Goal: Transaction & Acquisition: Purchase product/service

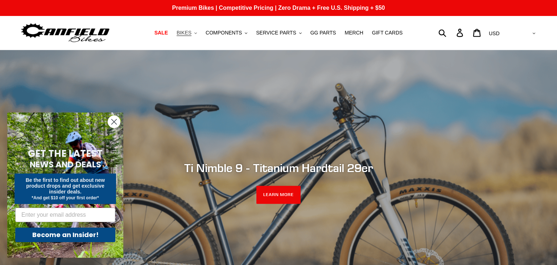
click at [188, 30] on span "BIKES" at bounding box center [184, 33] width 15 height 6
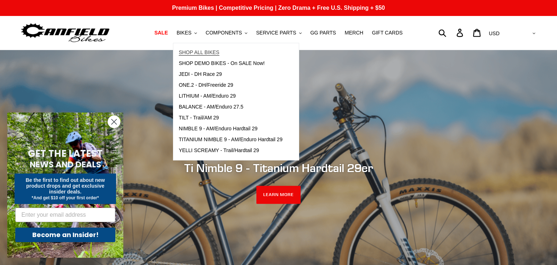
click at [206, 51] on span "SHOP ALL BIKES" at bounding box center [199, 52] width 41 height 6
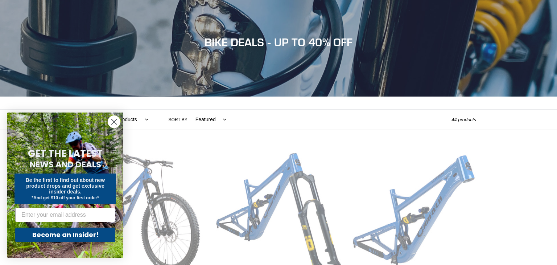
scroll to position [73, 0]
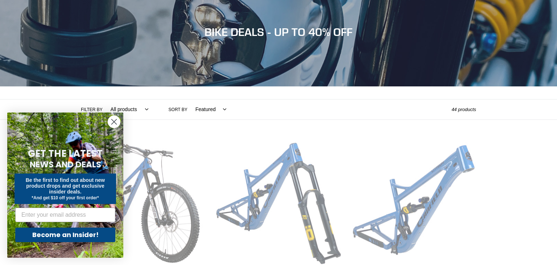
click at [117, 119] on circle "Close dialog" at bounding box center [114, 122] width 12 height 12
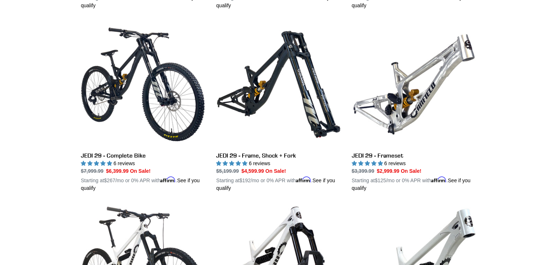
scroll to position [1102, 0]
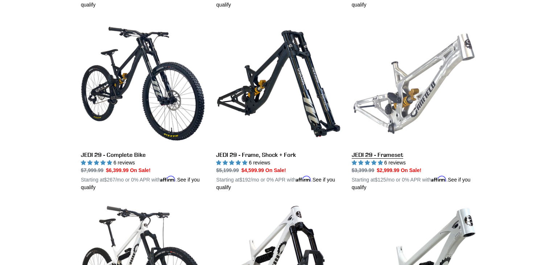
click at [399, 119] on link "JEDI 29 - Frameset" at bounding box center [414, 106] width 124 height 170
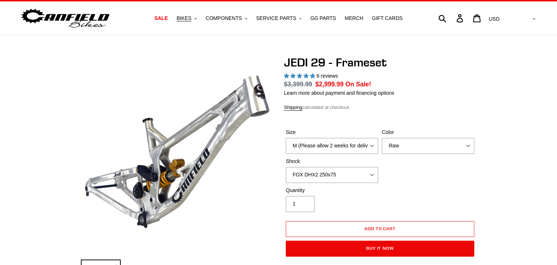
select select "highest-rating"
click at [371, 150] on select "M (Please allow 2 weeks for delivery) L (Please allow 2 weeks for delivery) XL" at bounding box center [332, 146] width 92 height 16
select select "L (Please allow 2 weeks for delivery)"
click at [286, 138] on select "M (Please allow 2 weeks for delivery) L (Please allow 2 weeks for delivery) XL" at bounding box center [332, 146] width 92 height 16
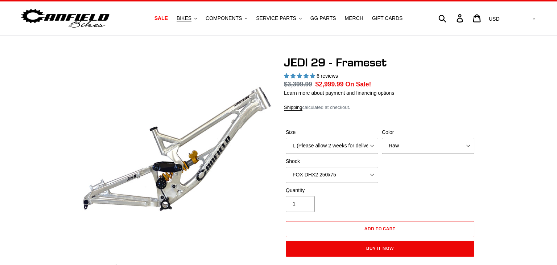
click at [407, 146] on select "Orange Raw Stealth Black" at bounding box center [428, 146] width 92 height 16
select select "Orange"
click at [382, 138] on select "Orange Raw Stealth Black" at bounding box center [428, 146] width 92 height 16
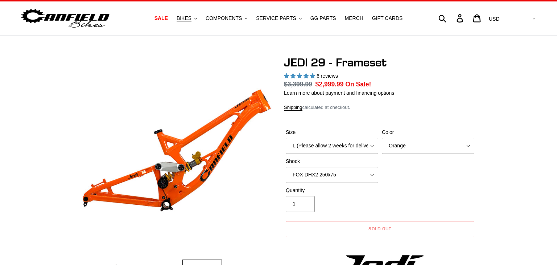
click at [364, 175] on select "No Shock FOX DHX2 250x75 RockShox Vivid Ultimate DH 250x75 EXT e-Storia LOX V3" at bounding box center [332, 175] width 92 height 16
select select "No Shock"
click at [286, 167] on select "No Shock FOX DHX2 250x75 RockShox Vivid Ultimate DH 250x75 EXT e-Storia LOX V3" at bounding box center [332, 175] width 92 height 16
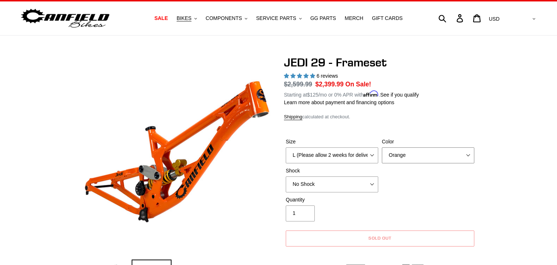
click at [431, 154] on select "Orange Raw Stealth Black" at bounding box center [428, 155] width 92 height 16
click at [382, 147] on select "Orange Raw Stealth Black" at bounding box center [428, 155] width 92 height 16
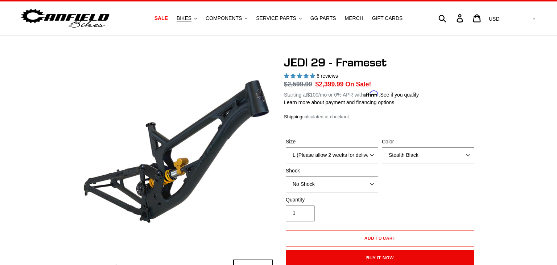
click at [432, 152] on select "Orange Raw Stealth Black" at bounding box center [428, 155] width 92 height 16
select select "Raw"
click at [382, 147] on select "Orange Raw Stealth Black" at bounding box center [428, 155] width 92 height 16
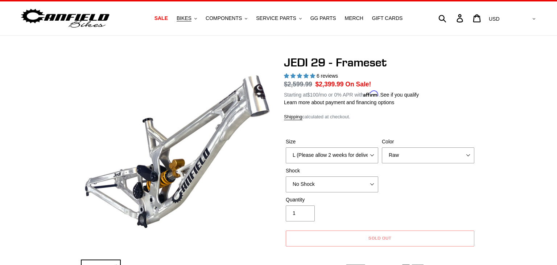
click at [456, 105] on p "Learn more about payment and financing options" at bounding box center [380, 103] width 192 height 8
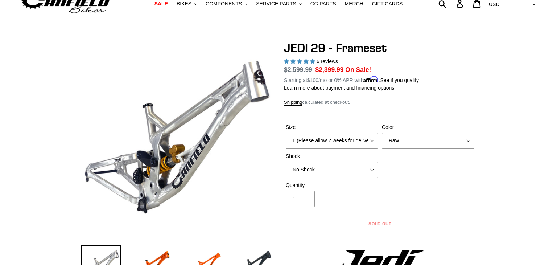
scroll to position [58, 0]
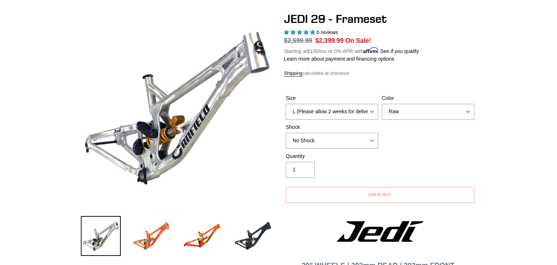
click at [168, 235] on img at bounding box center [152, 236] width 40 height 40
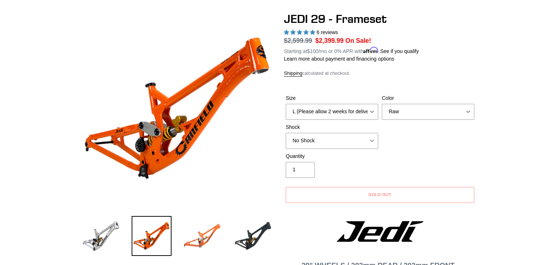
click at [197, 238] on img at bounding box center [202, 236] width 40 height 40
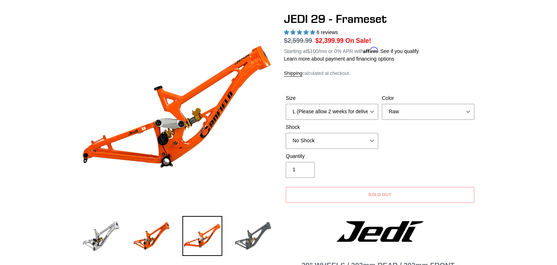
click at [258, 230] on img at bounding box center [253, 236] width 40 height 40
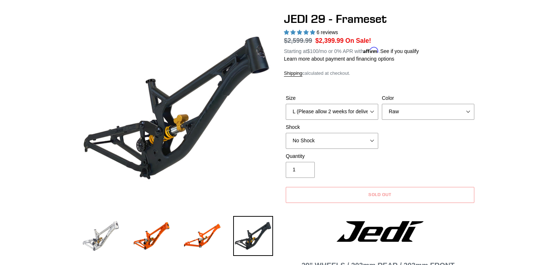
click at [99, 234] on img at bounding box center [101, 236] width 40 height 40
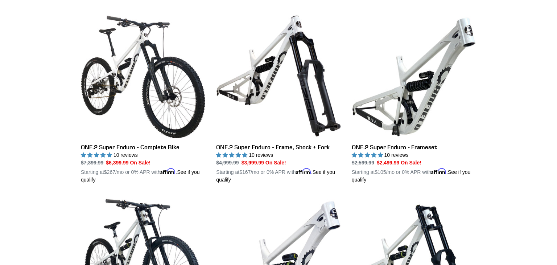
scroll to position [1291, 0]
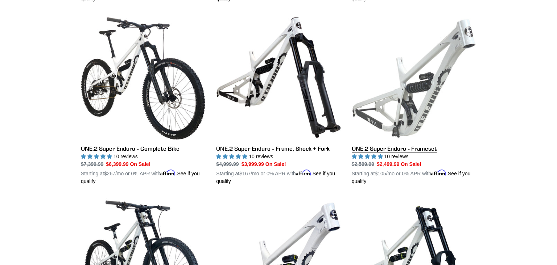
click at [427, 96] on link "ONE.2 Super Enduro - Frameset" at bounding box center [414, 100] width 124 height 170
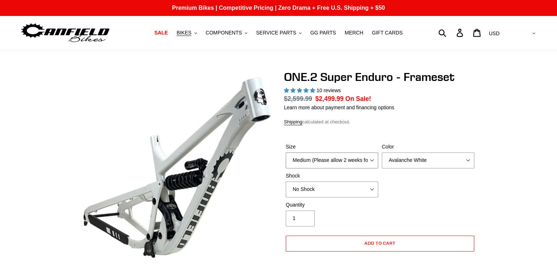
click at [359, 152] on select "Medium (Please allow 2 weeks for delivery) Large (Sold Out)" at bounding box center [332, 160] width 92 height 16
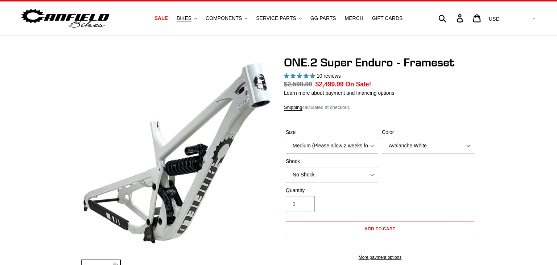
select select "highest-rating"
select select "Large (Sold Out)"
click at [286, 138] on select "Medium (Please allow 2 weeks for delivery) Large (Sold Out)" at bounding box center [332, 146] width 92 height 16
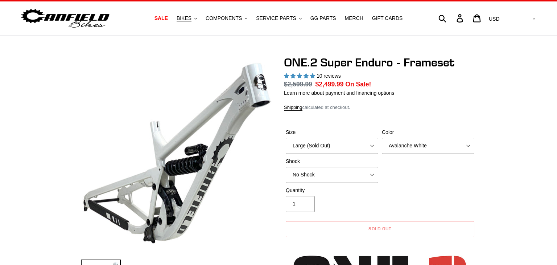
click at [348, 174] on select "No Shock RockShox Vivid Coil" at bounding box center [332, 175] width 92 height 16
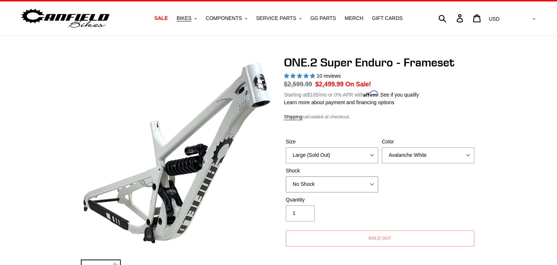
click at [286, 176] on select "No Shock RockShox Vivid Coil" at bounding box center [332, 184] width 92 height 16
click at [445, 198] on div "Quantity 1" at bounding box center [380, 210] width 192 height 29
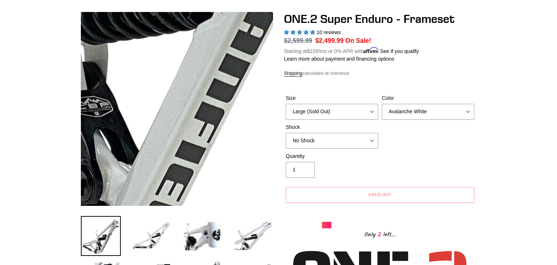
scroll to position [73, 0]
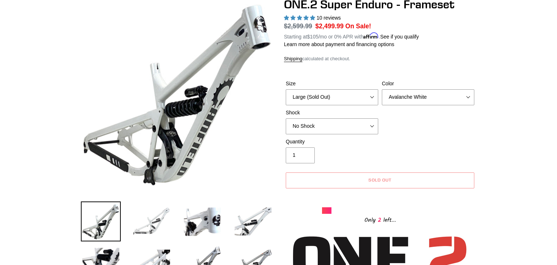
click at [157, 213] on img at bounding box center [152, 221] width 40 height 40
